Goal: Obtain resource: Download file/media

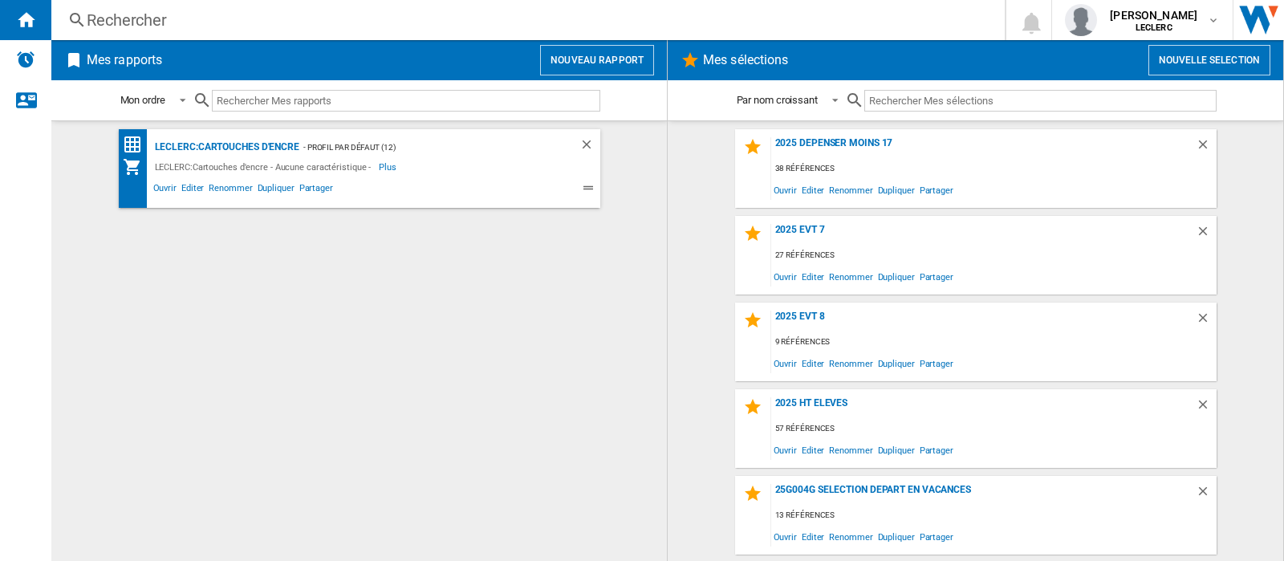
click at [1214, 57] on button "Nouvelle selection" at bounding box center [1209, 60] width 122 height 30
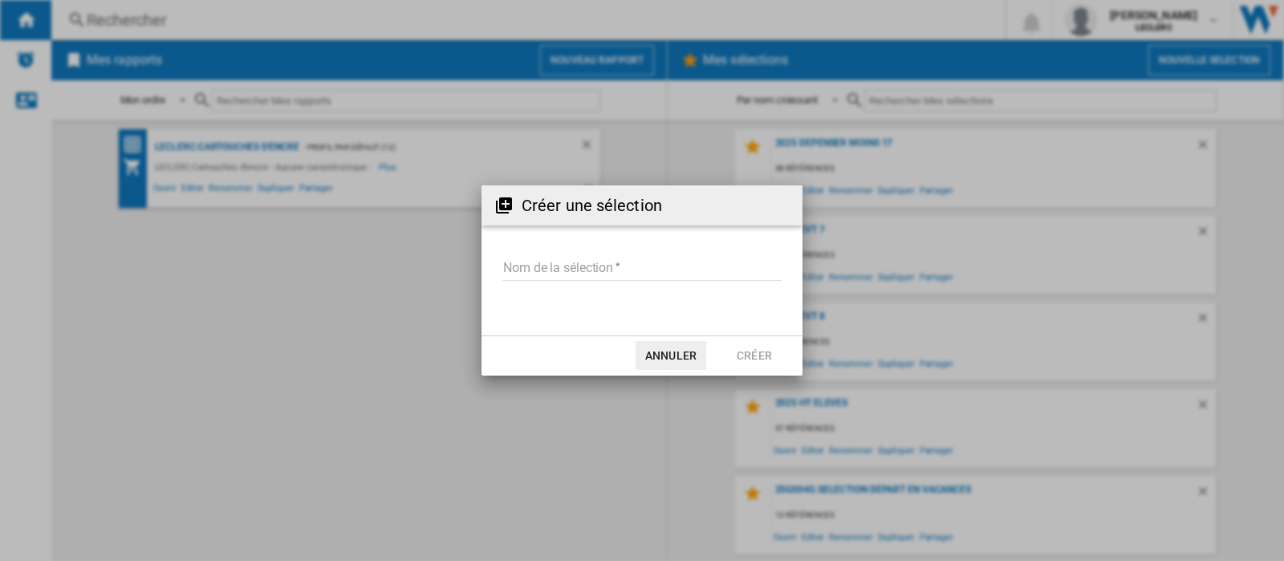
click at [599, 266] on input "Nom de la sélection" at bounding box center [641, 269] width 279 height 24
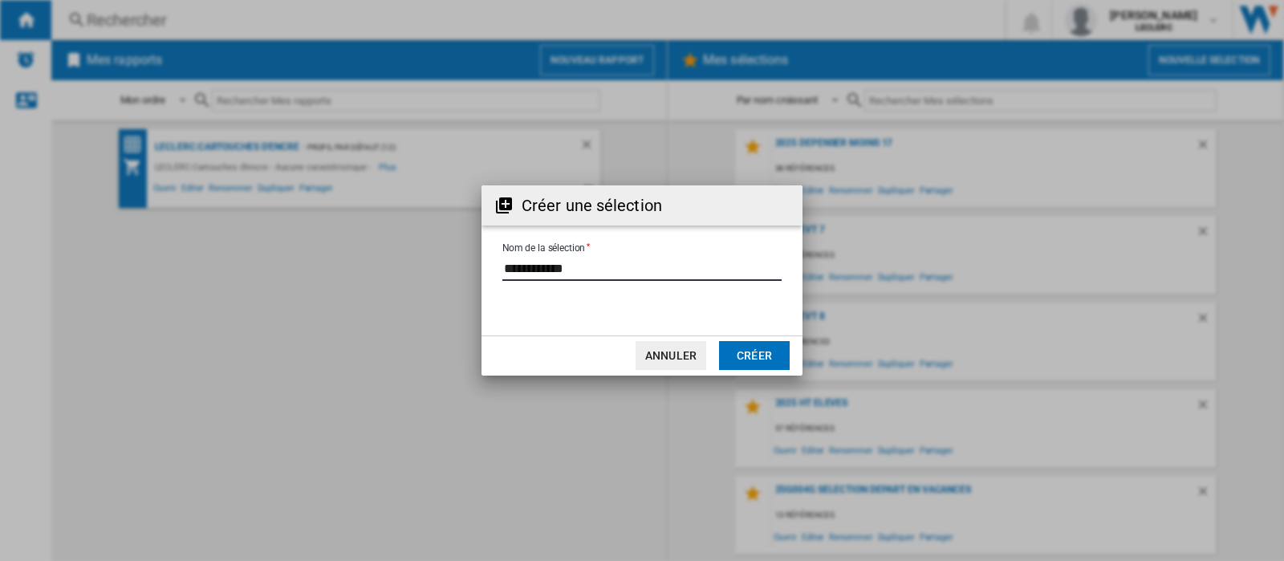
type input "**********"
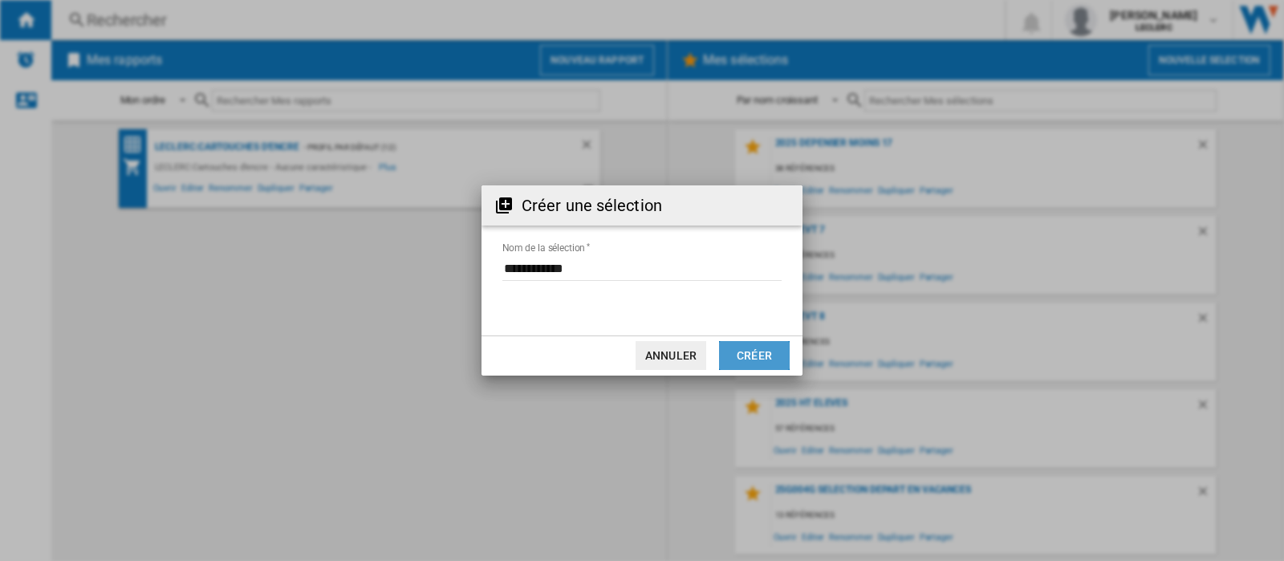
click at [755, 355] on button "Créer" at bounding box center [754, 355] width 71 height 29
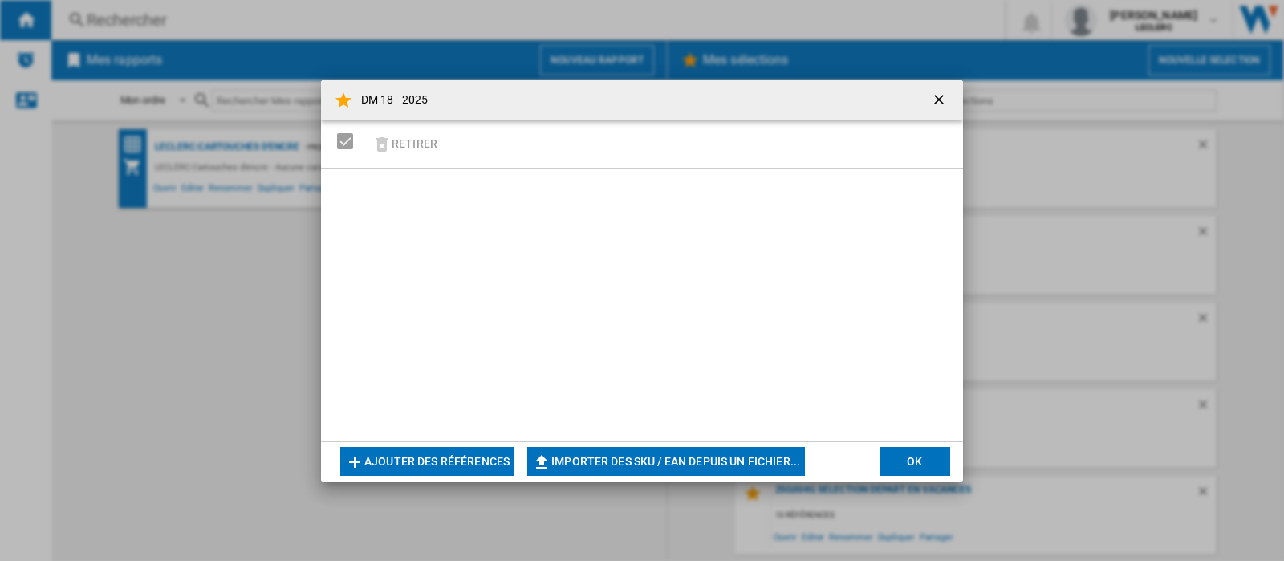
click at [746, 447] on button "Importer des SKU / EAN depuis un fichier..." at bounding box center [666, 461] width 278 height 29
click at [725, 468] on button "Importer des SKU / EAN depuis un fichier..." at bounding box center [666, 461] width 278 height 29
type input "**********"
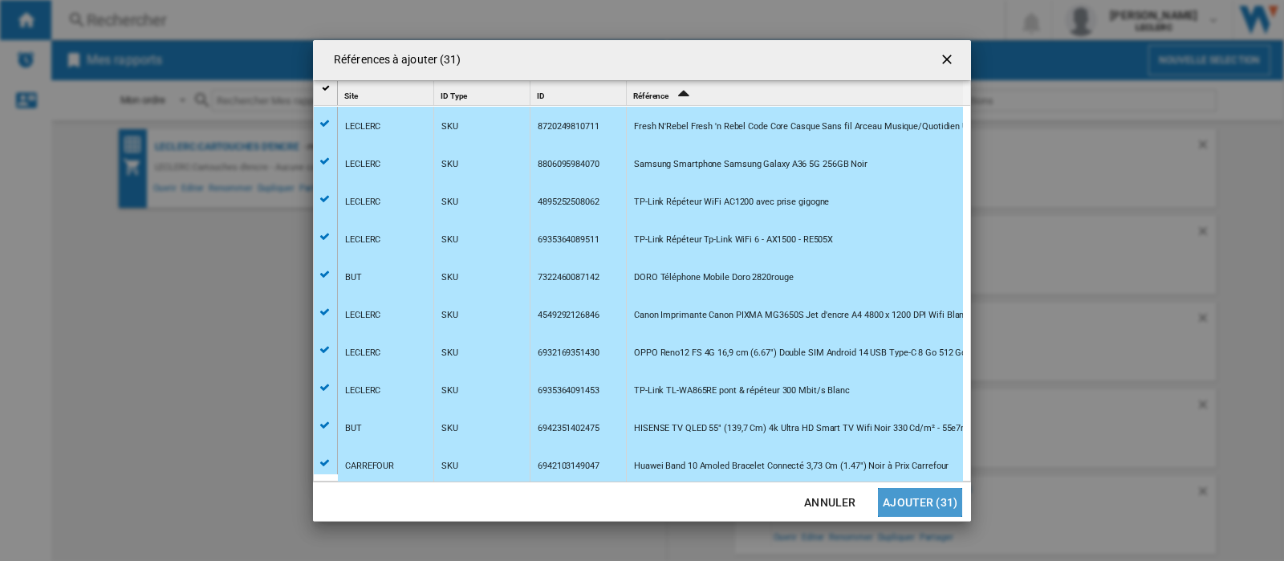
click at [923, 491] on button "Ajouter (31)" at bounding box center [920, 502] width 84 height 29
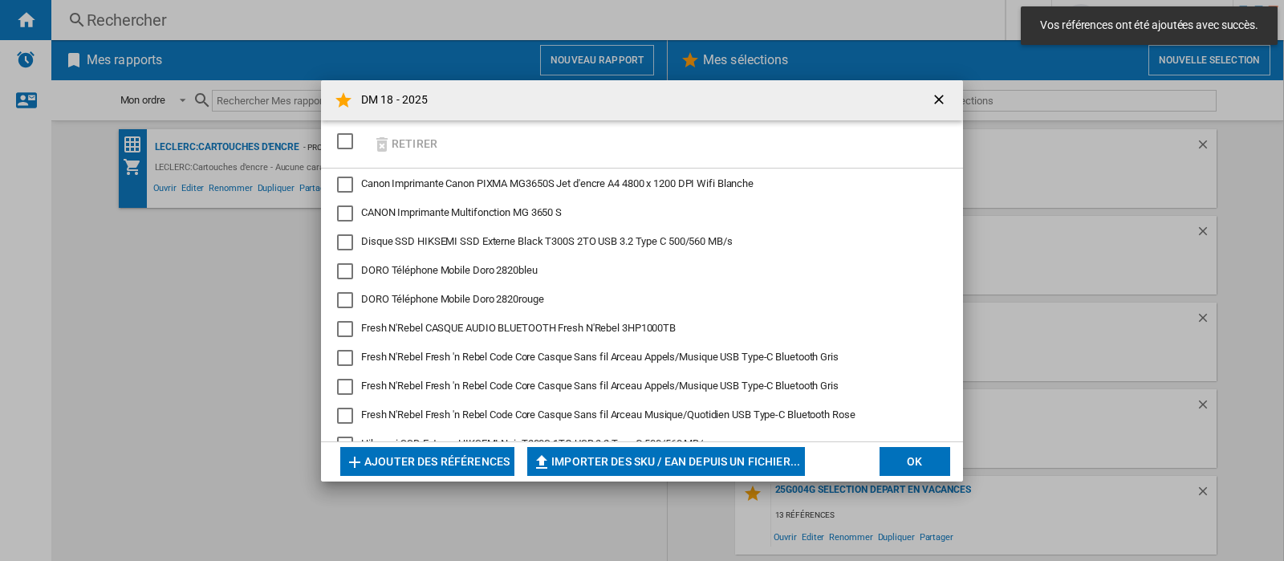
click at [910, 458] on button "OK" at bounding box center [914, 461] width 71 height 29
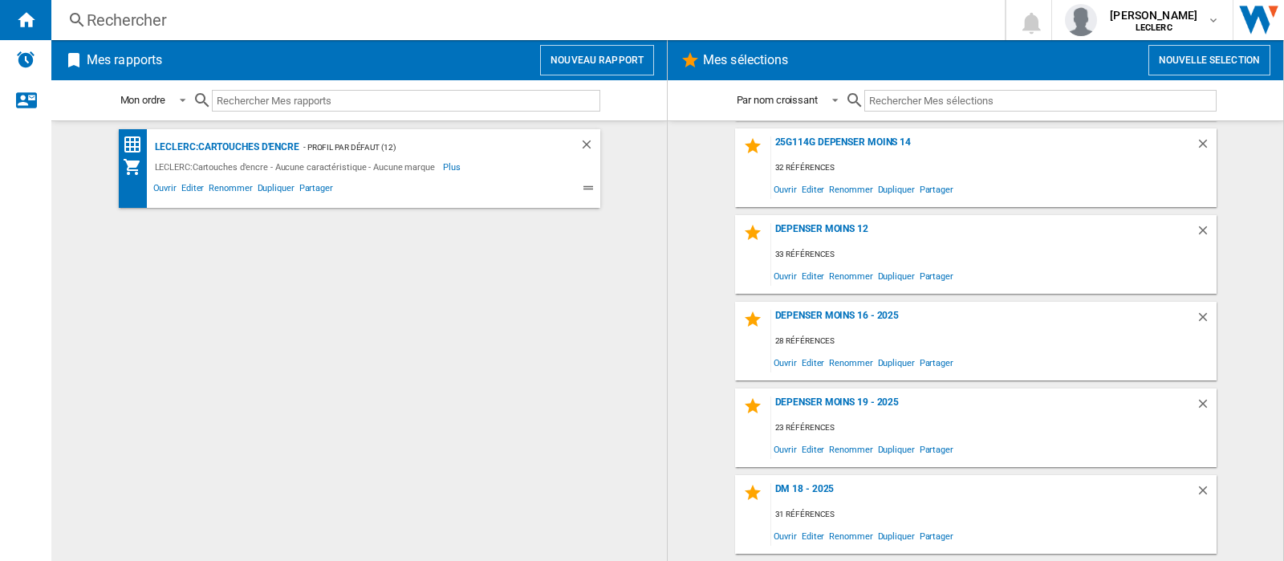
scroll to position [903, 0]
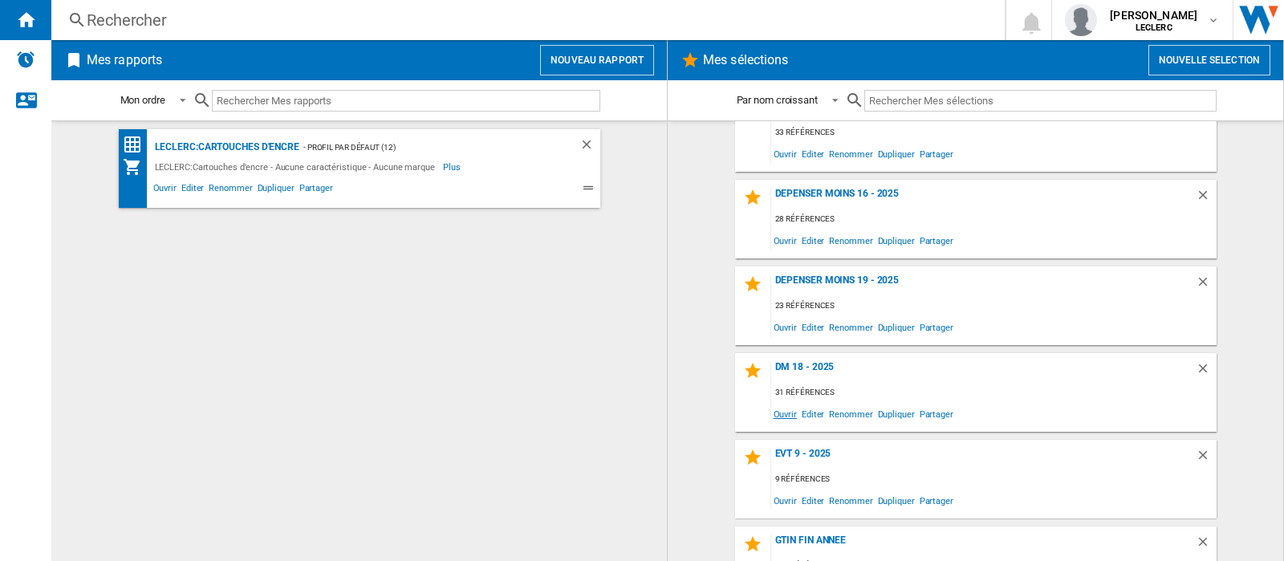
click at [792, 412] on span "Ouvrir" at bounding box center [785, 414] width 28 height 22
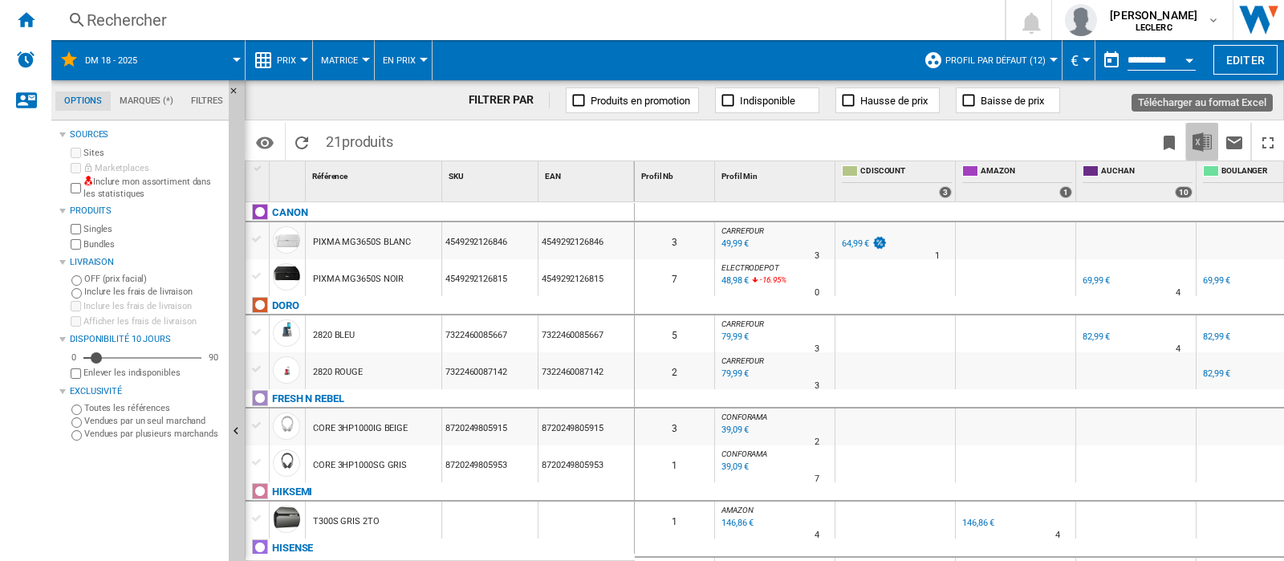
click at [1198, 146] on img "Télécharger au format Excel" at bounding box center [1201, 141] width 19 height 19
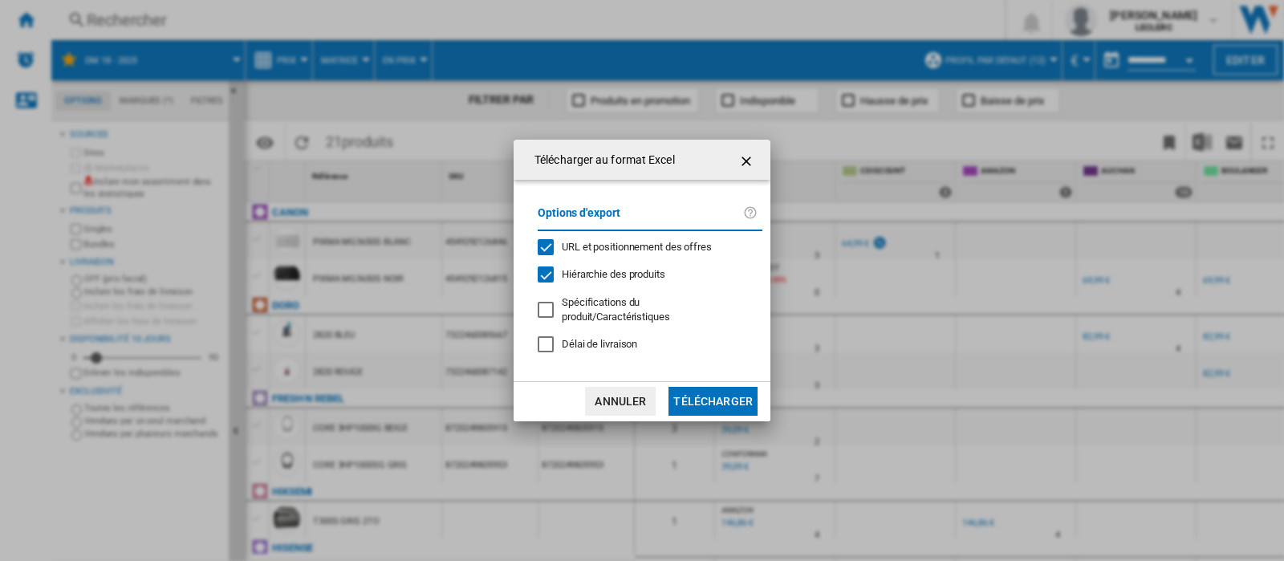
click at [726, 403] on button "Télécharger" at bounding box center [712, 401] width 89 height 29
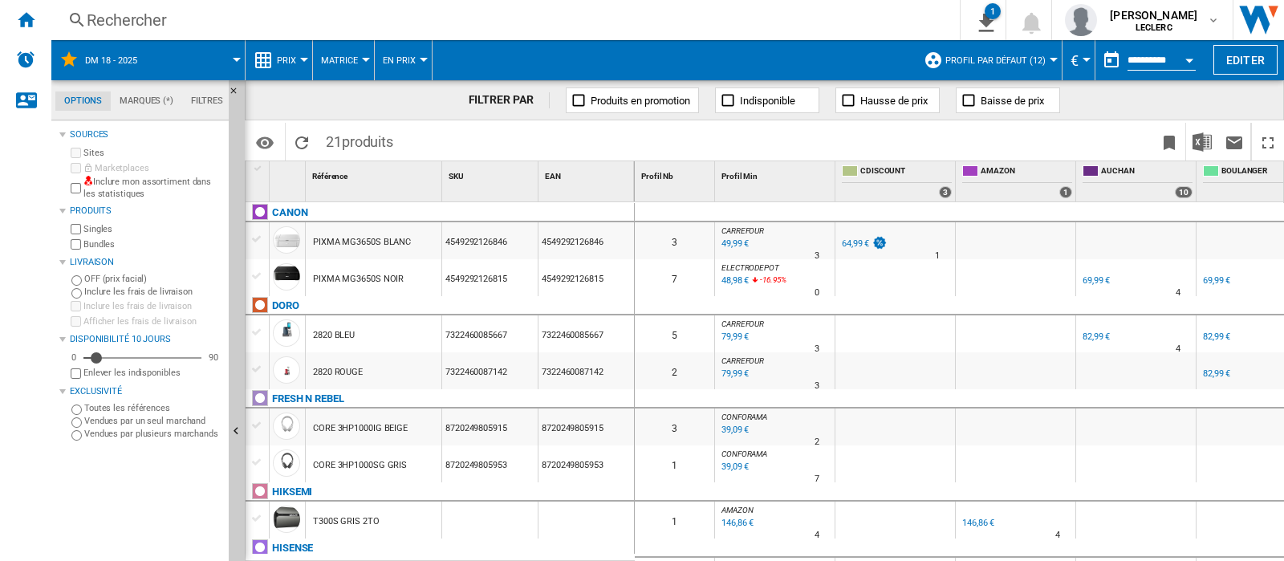
click at [745, 71] on span at bounding box center [673, 60] width 483 height 40
click at [38, 15] on div "Accueil" at bounding box center [25, 20] width 51 height 40
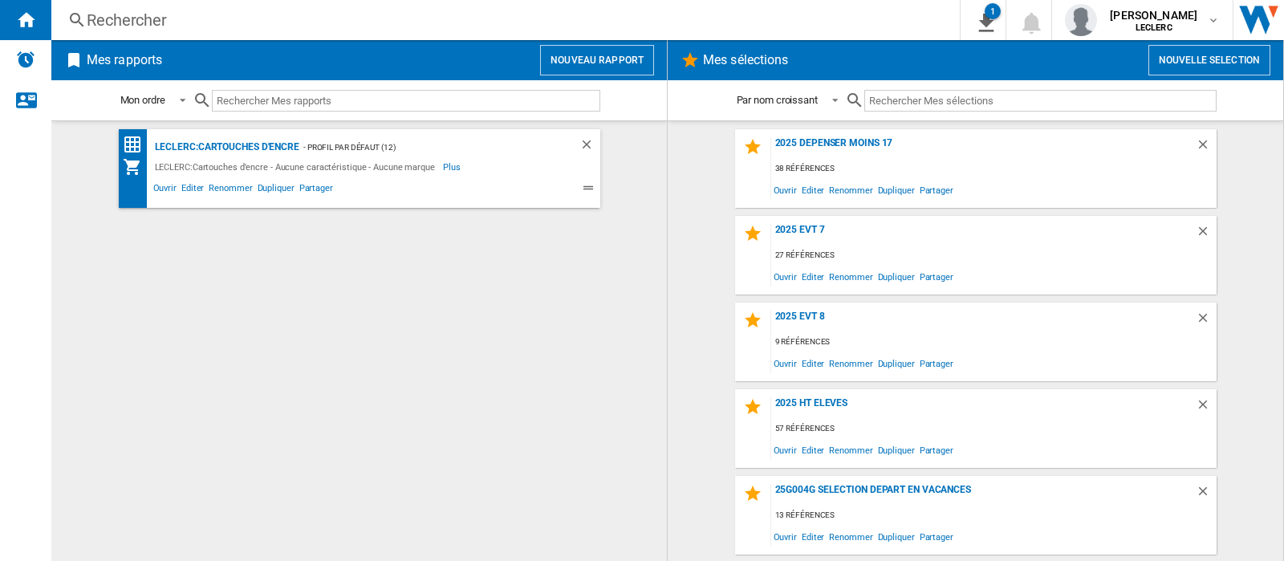
click at [948, 90] on input "text" at bounding box center [1040, 101] width 352 height 22
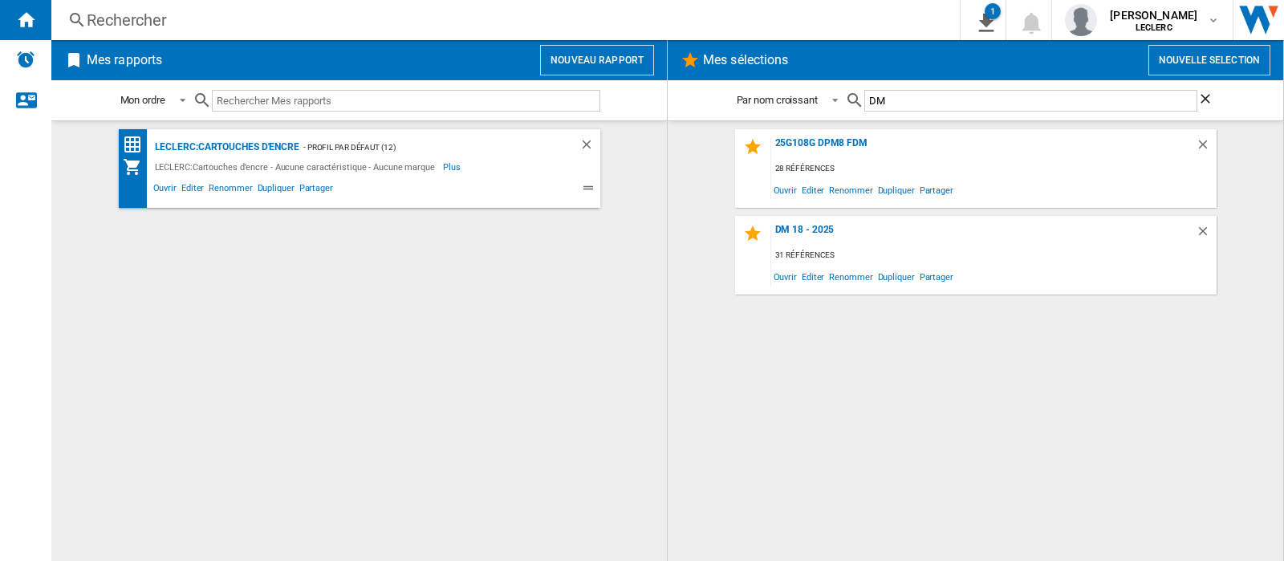
type input "D"
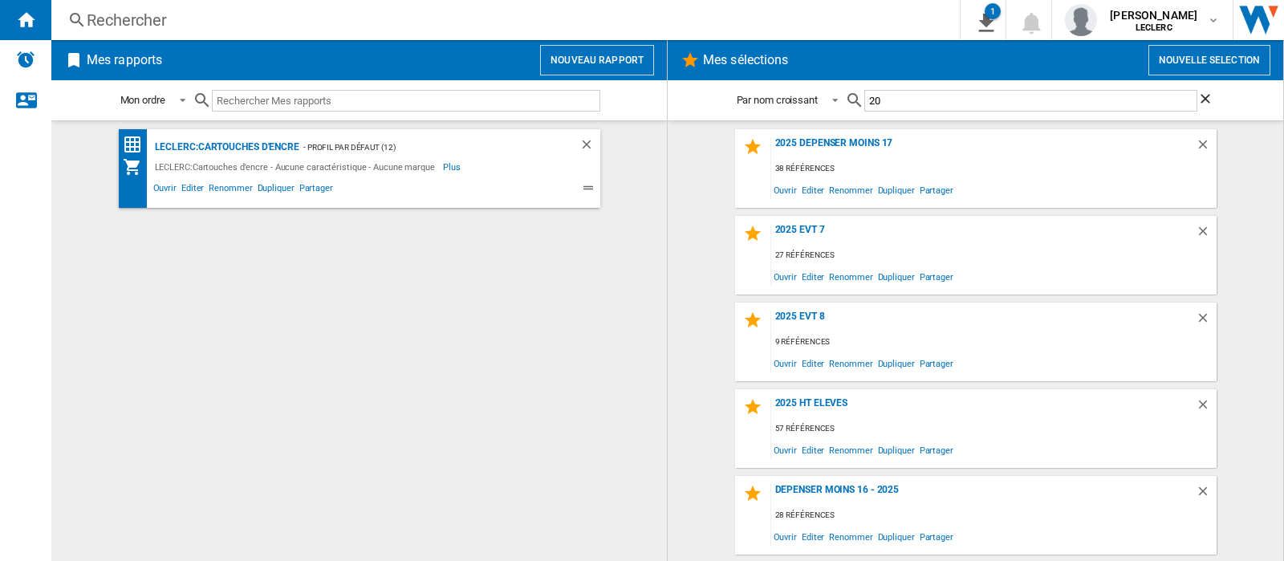
type input "20"
click at [1183, 67] on button "Nouvelle selection" at bounding box center [1209, 60] width 122 height 30
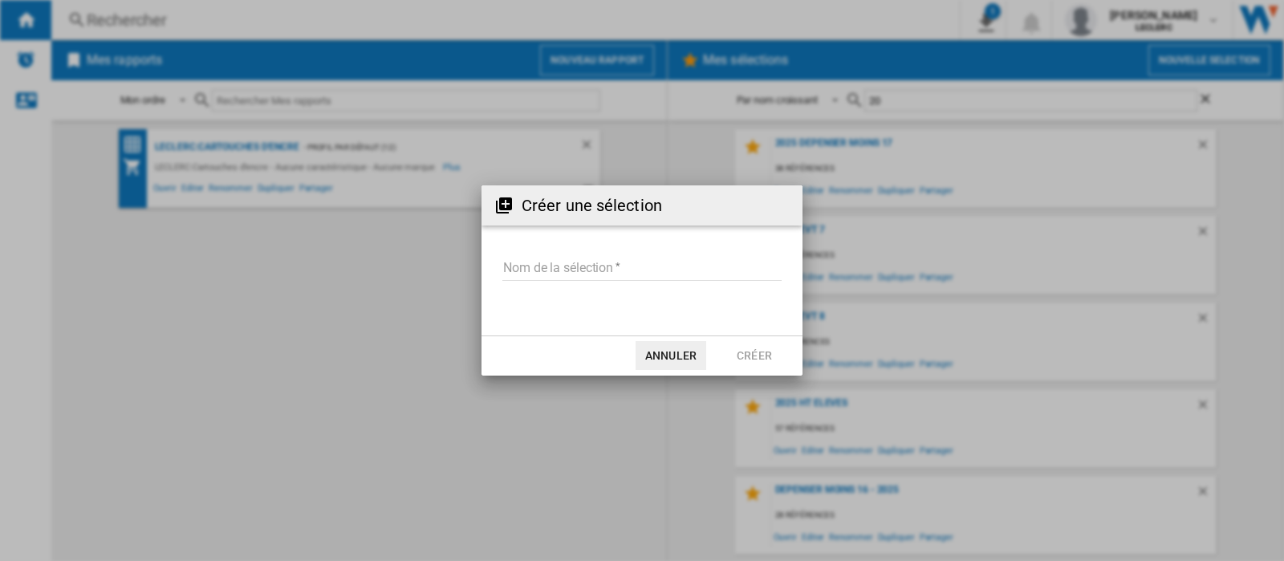
click at [569, 259] on input "Nom de la sélection" at bounding box center [641, 269] width 279 height 24
click at [669, 269] on input "Nom de la sélection" at bounding box center [641, 269] width 279 height 24
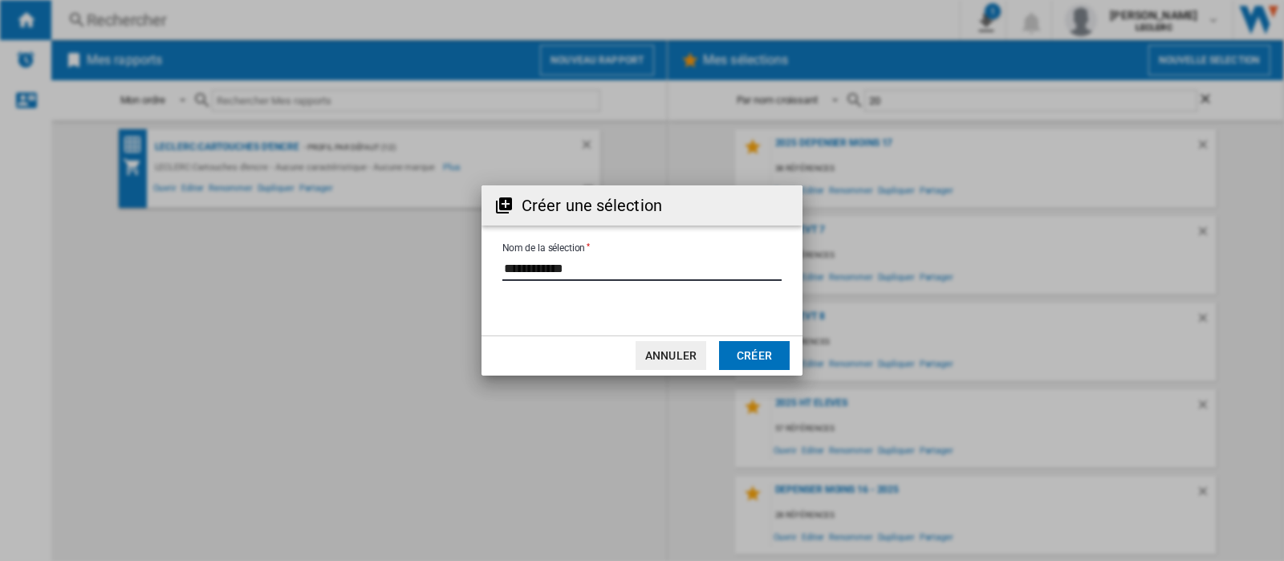
type input "**********"
click at [770, 355] on button "Créer" at bounding box center [754, 355] width 71 height 29
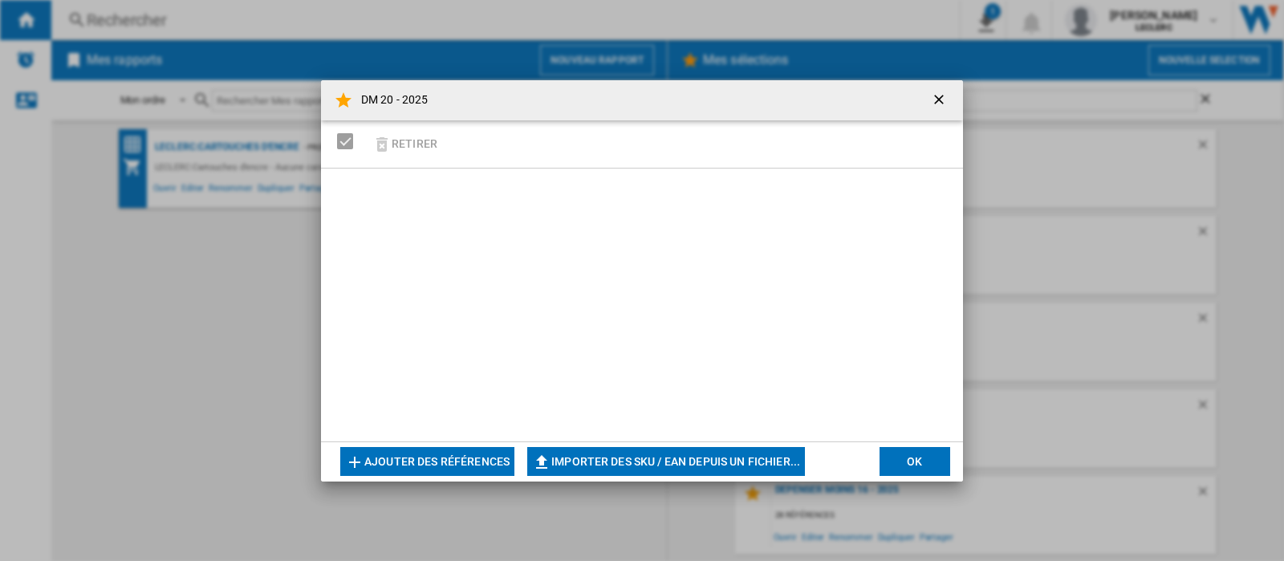
click at [668, 467] on button "Importer des SKU / EAN depuis un fichier..." at bounding box center [666, 461] width 278 height 29
type input "**********"
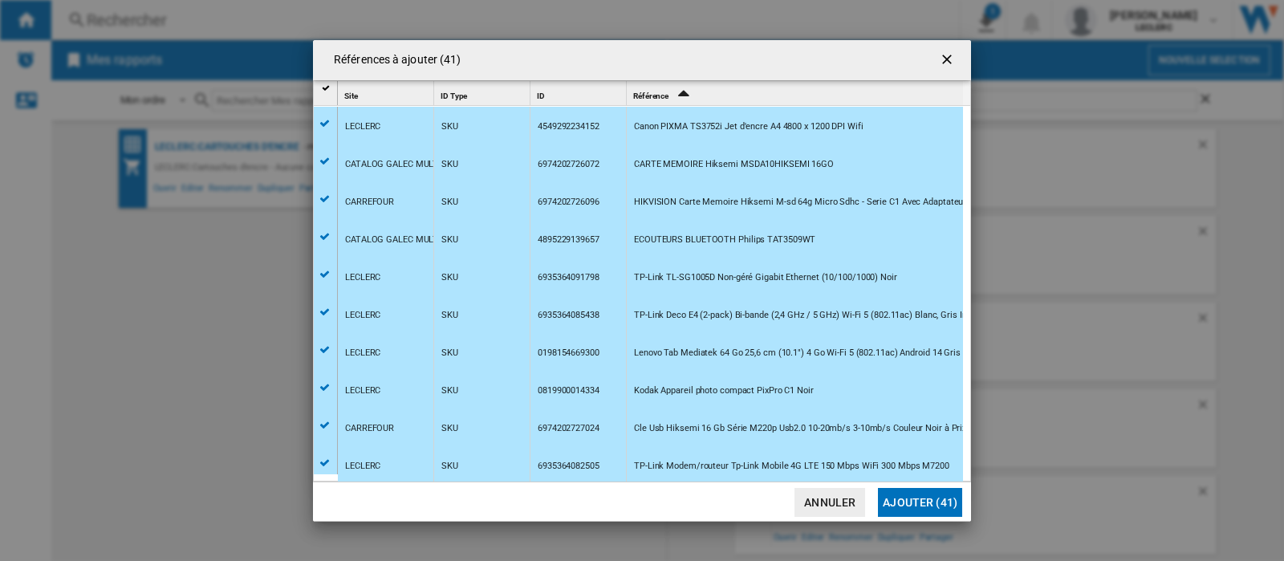
click at [919, 501] on button "Ajouter (41)" at bounding box center [920, 502] width 84 height 29
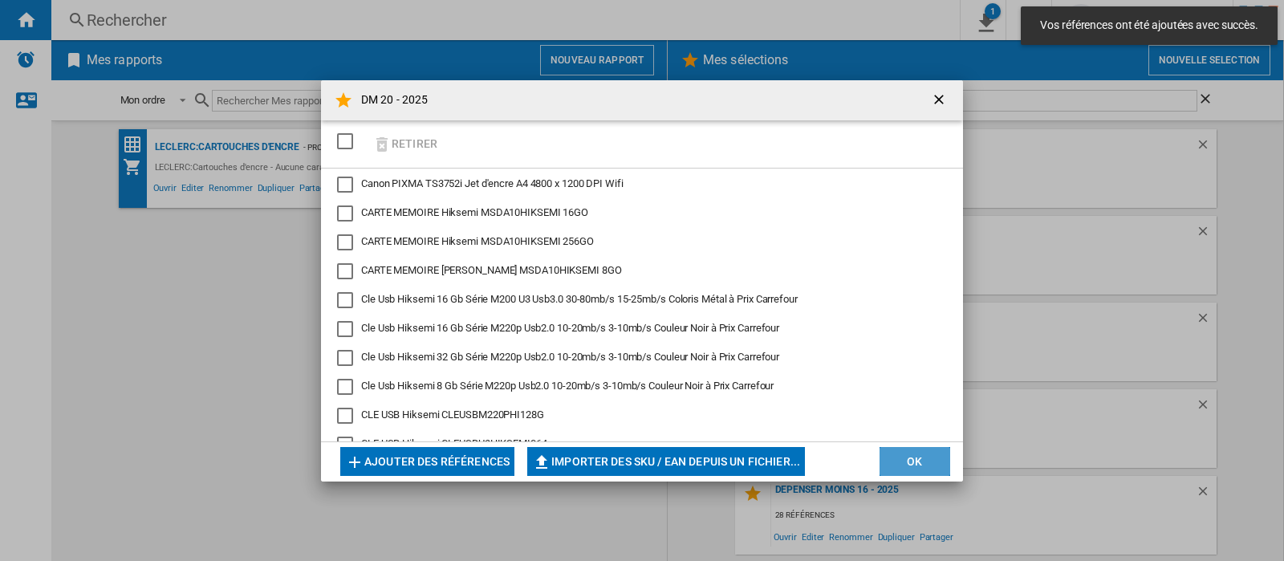
click at [927, 459] on button "OK" at bounding box center [914, 461] width 71 height 29
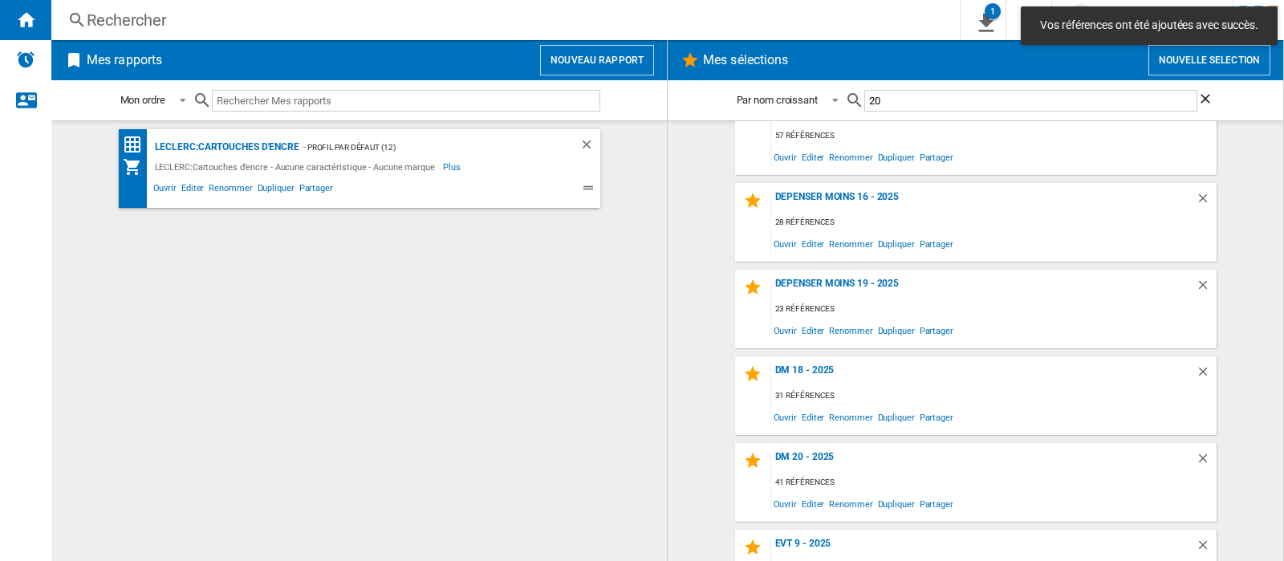
scroll to position [301, 0]
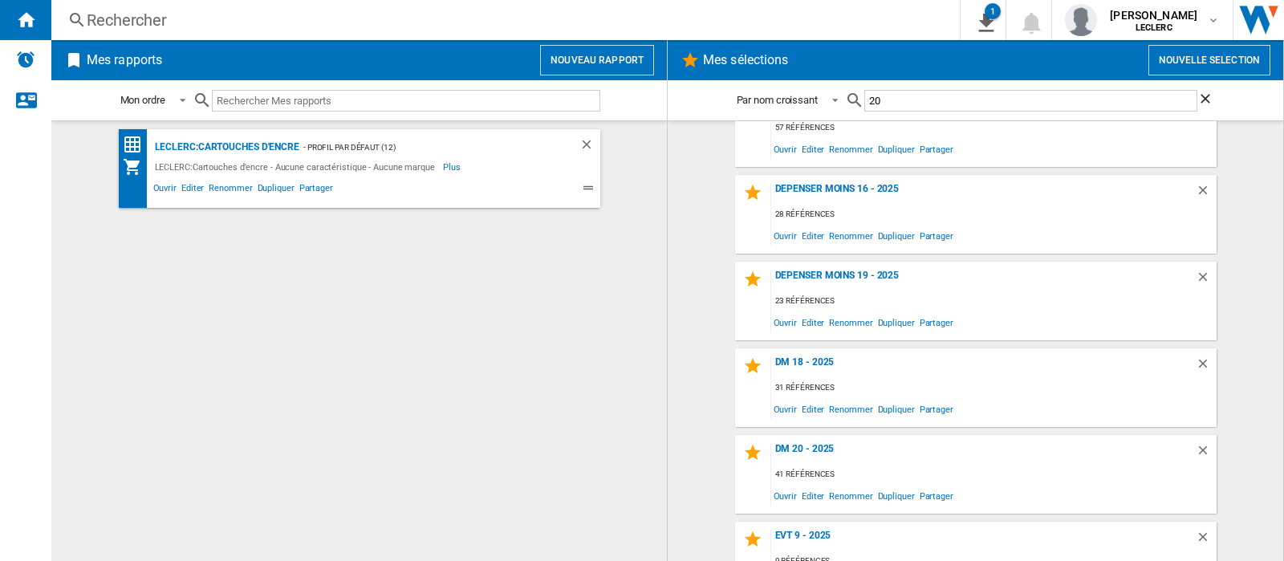
click at [893, 101] on input "20" at bounding box center [1030, 101] width 333 height 22
click at [894, 101] on input "20" at bounding box center [1030, 101] width 333 height 22
drag, startPoint x: 781, startPoint y: 493, endPoint x: 765, endPoint y: 479, distance: 22.2
click at [782, 493] on span "Ouvrir" at bounding box center [785, 496] width 28 height 22
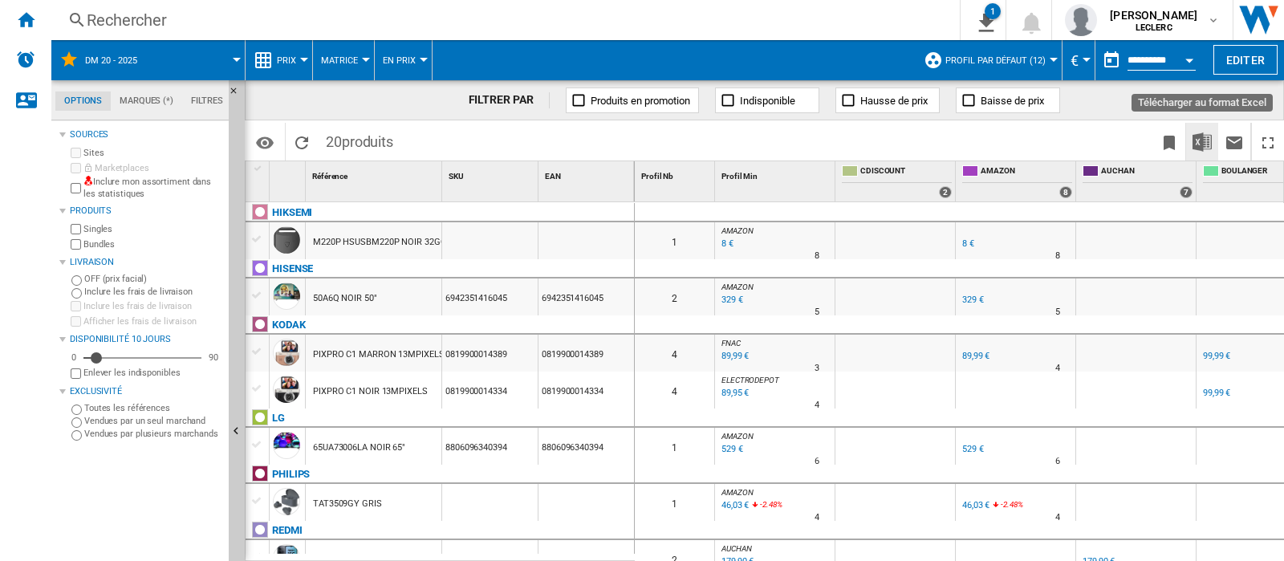
click at [1203, 141] on img "Télécharger au format Excel" at bounding box center [1201, 141] width 19 height 19
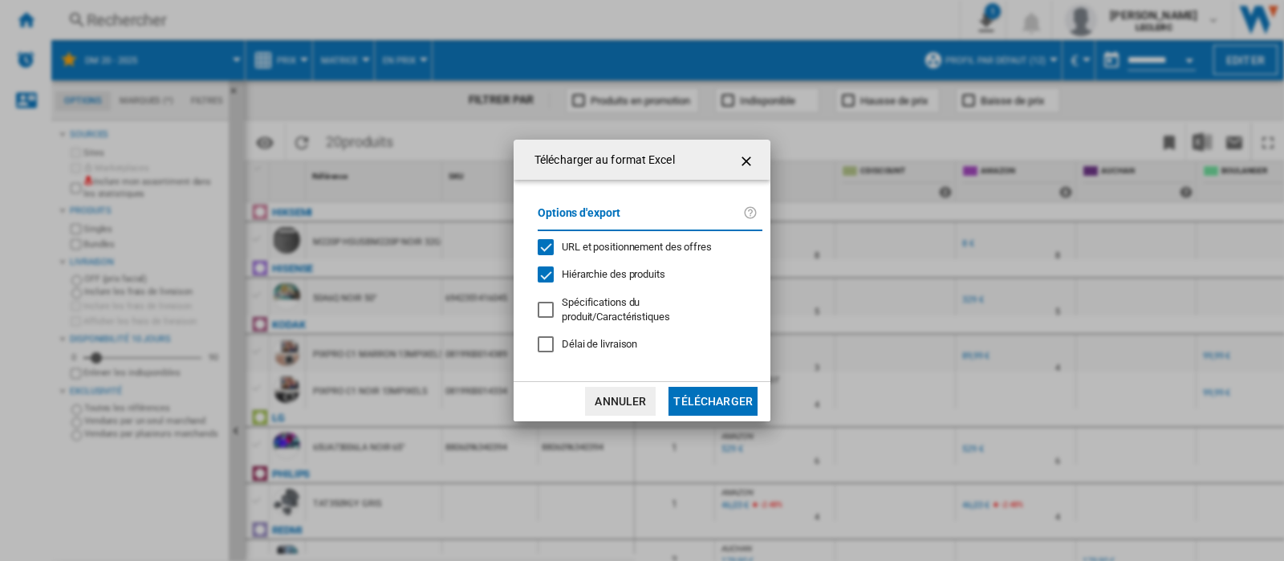
click at [725, 398] on button "Télécharger" at bounding box center [712, 401] width 89 height 29
